Goal: Task Accomplishment & Management: Use online tool/utility

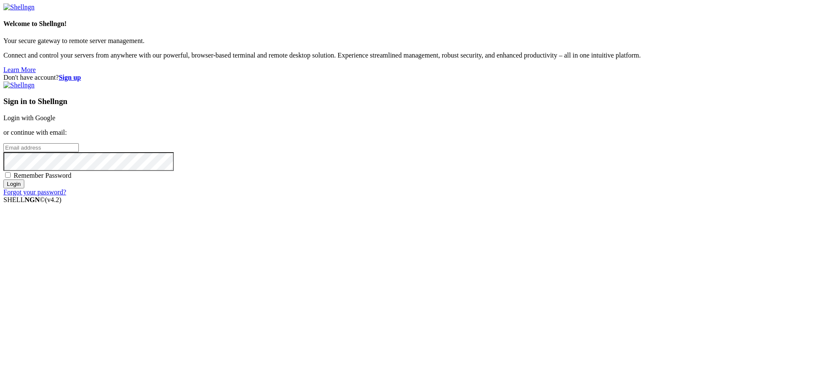
click at [72, 179] on span "Remember Password" at bounding box center [43, 175] width 58 height 7
click at [11, 178] on input "Remember Password" at bounding box center [8, 175] width 6 height 6
checkbox input "true"
click at [79, 152] on input "email" at bounding box center [40, 147] width 75 height 9
type input "[PERSON_NAME][EMAIL_ADDRESS][DOMAIN_NAME]"
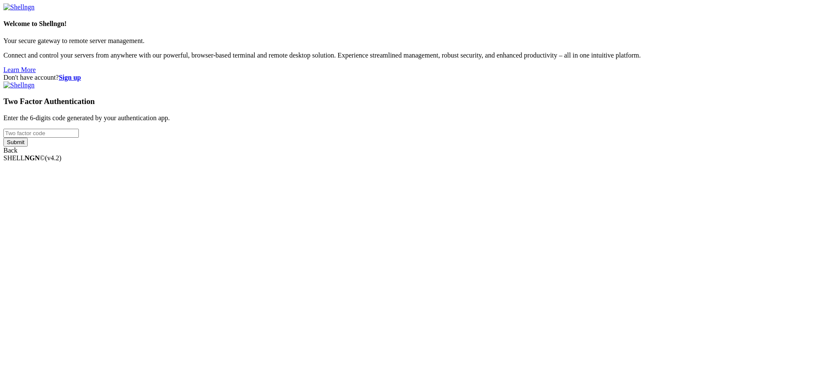
type input "853388"
click at [505, 154] on div "Welcome to Shellngn! Your secure gateway to remote server management. Connect a…" at bounding box center [408, 78] width 811 height 151
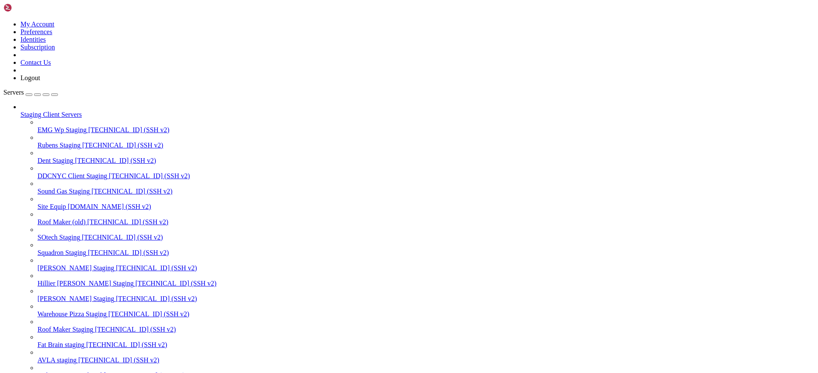
click at [46, 95] on div "button" at bounding box center [46, 95] width 0 height 0
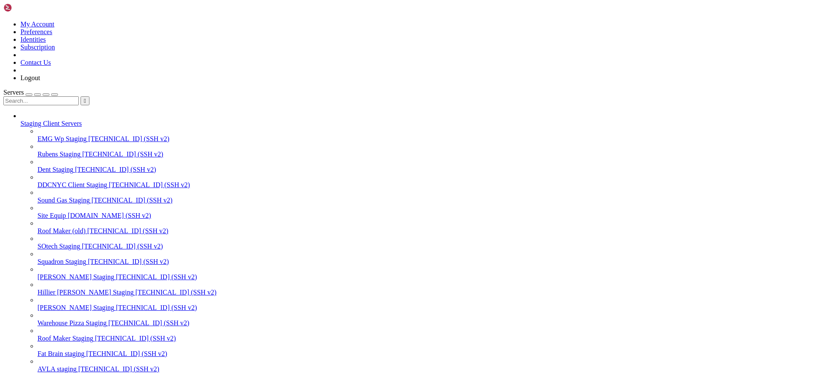
click at [71, 96] on input "text" at bounding box center [40, 100] width 75 height 9
type input "hill"
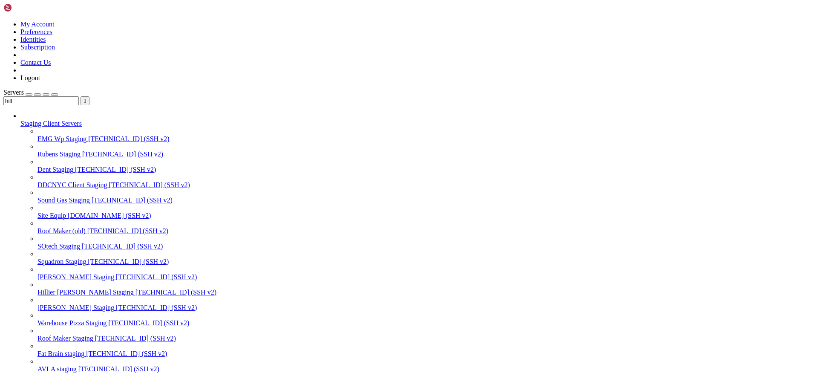
paste input "/var/www/html"
paste input "var/www/html"
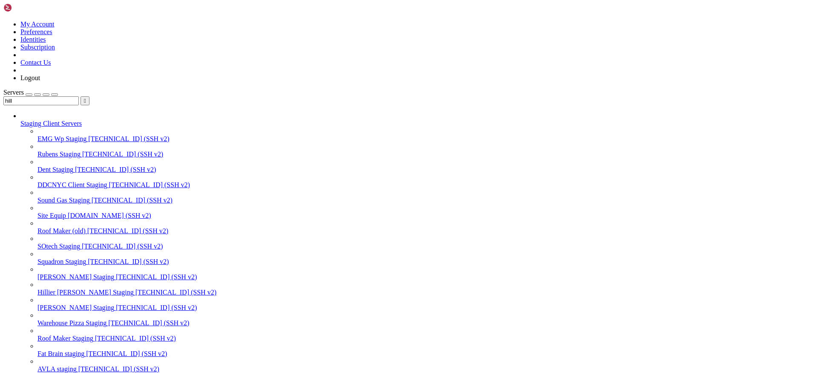
type input "/var/www/html/wp-content/themes/[PERSON_NAME]/resources/views"
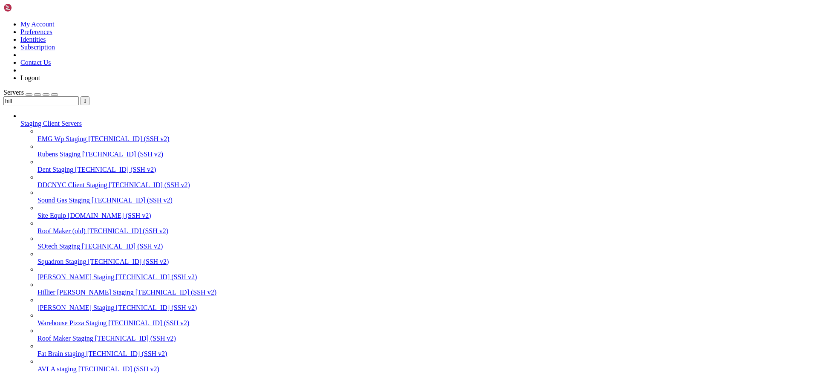
scroll to position [364, 0]
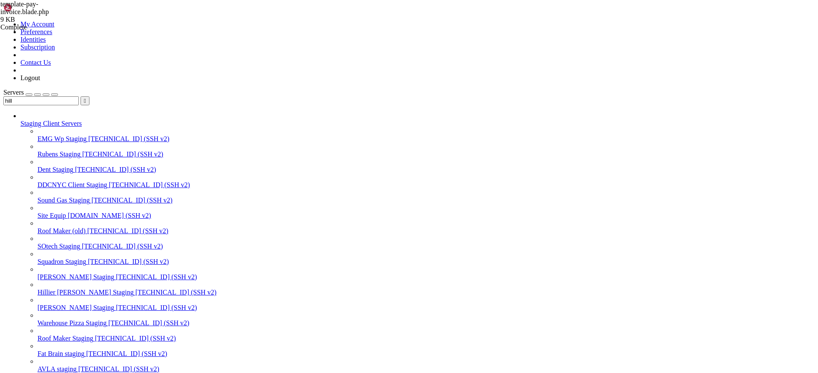
type textarea "} </script>"
paste textarea "</script>"
type textarea "</script>"
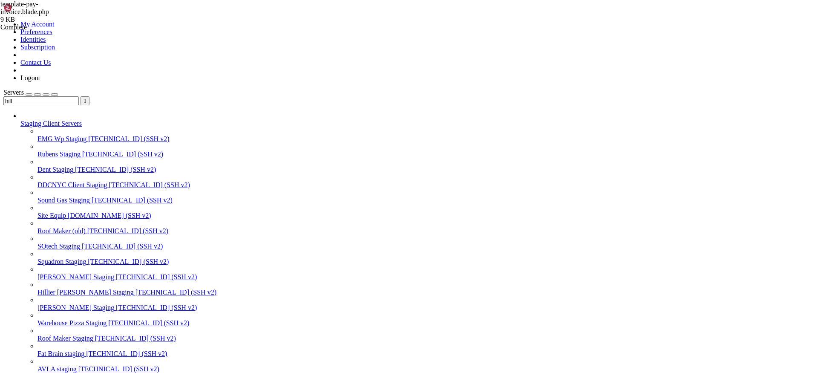
type textarea "} </script>"
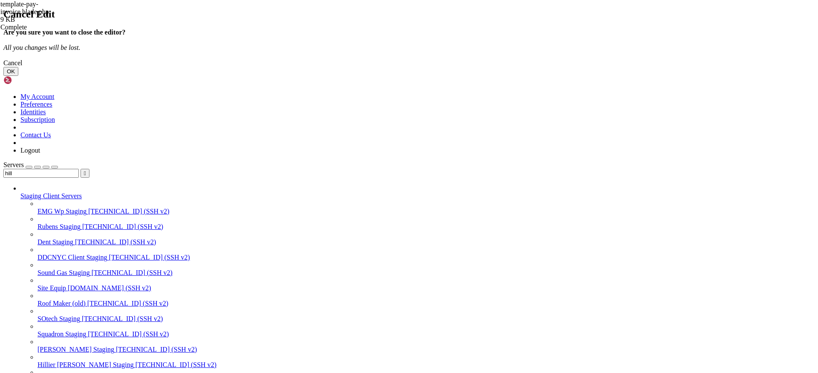
click at [18, 76] on button "OK" at bounding box center [10, 71] width 15 height 9
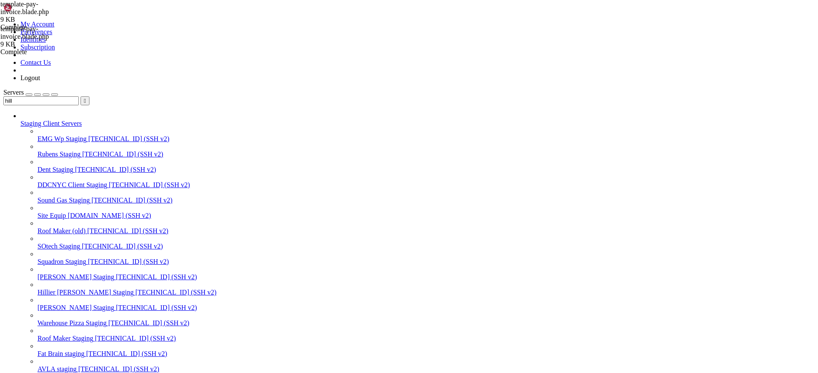
scroll to position [1395, 0]
paste textarea
type textarea "</script>"
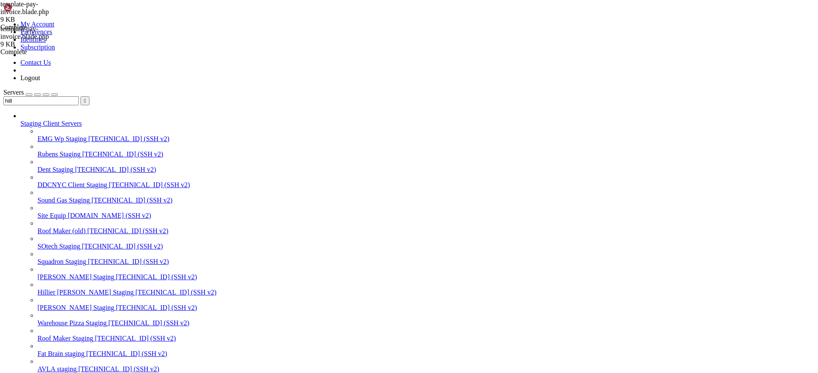
type textarea "{{--"
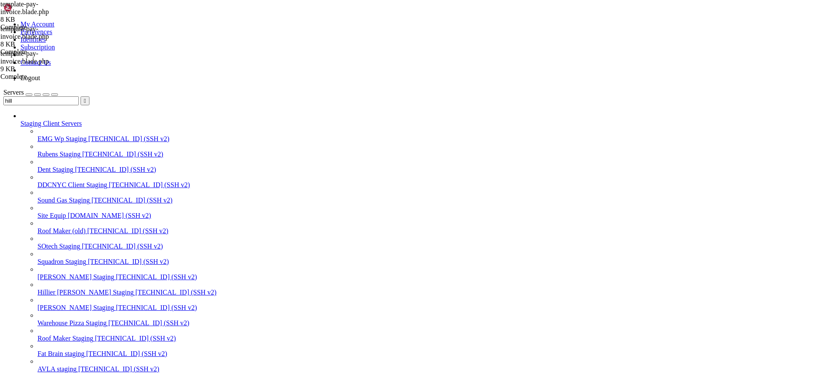
type textarea "@endsection"
paste textarea
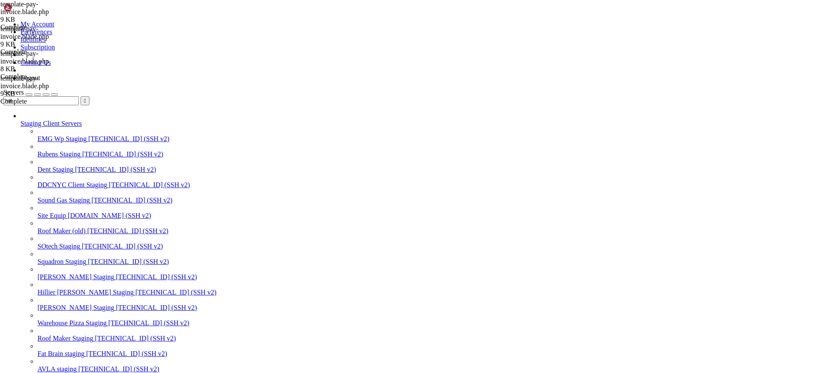
type textarea "</script>"
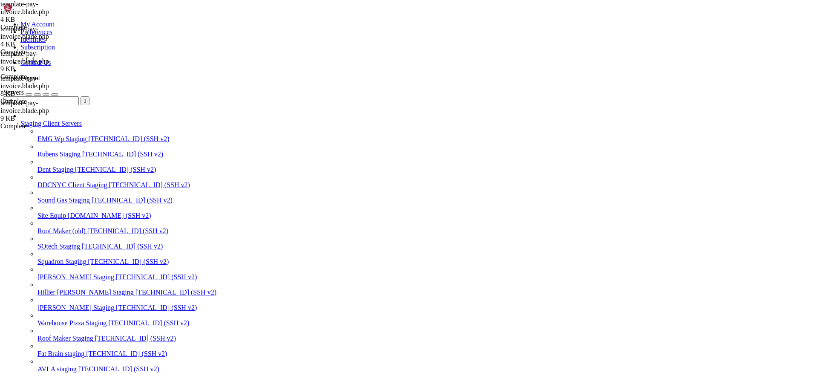
scroll to position [553, 0]
type textarea "@endsection"
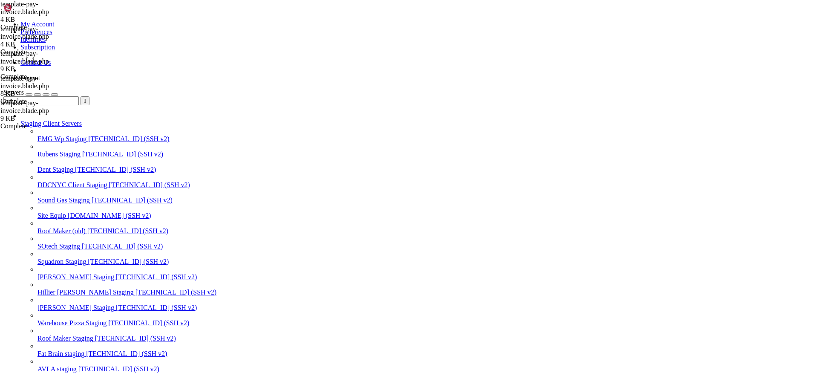
paste textarea
